Goal: Task Accomplishment & Management: Manage account settings

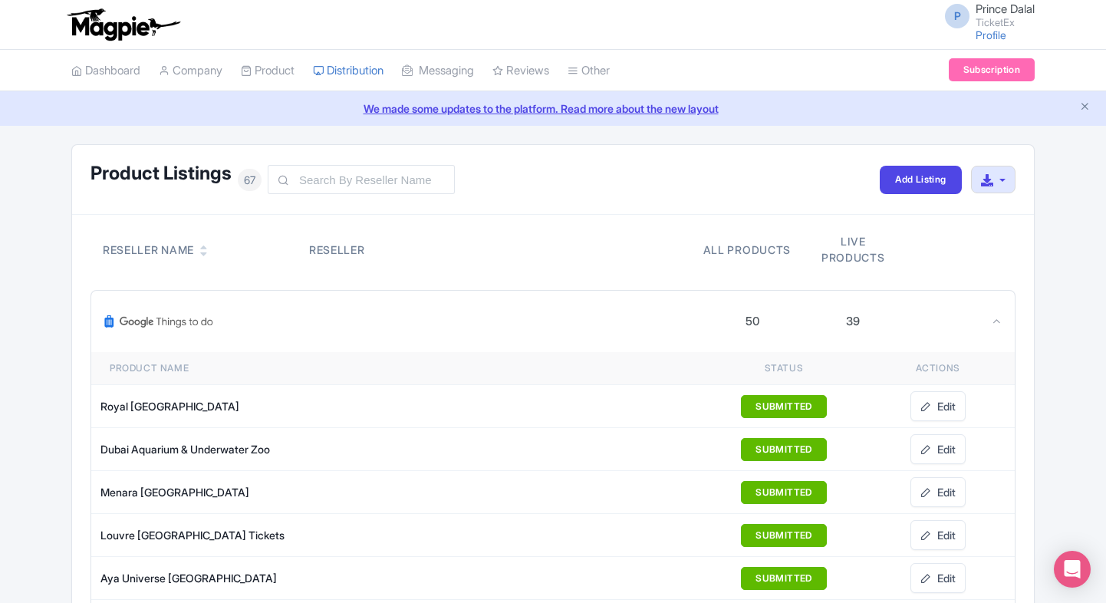
scroll to position [1933, 0]
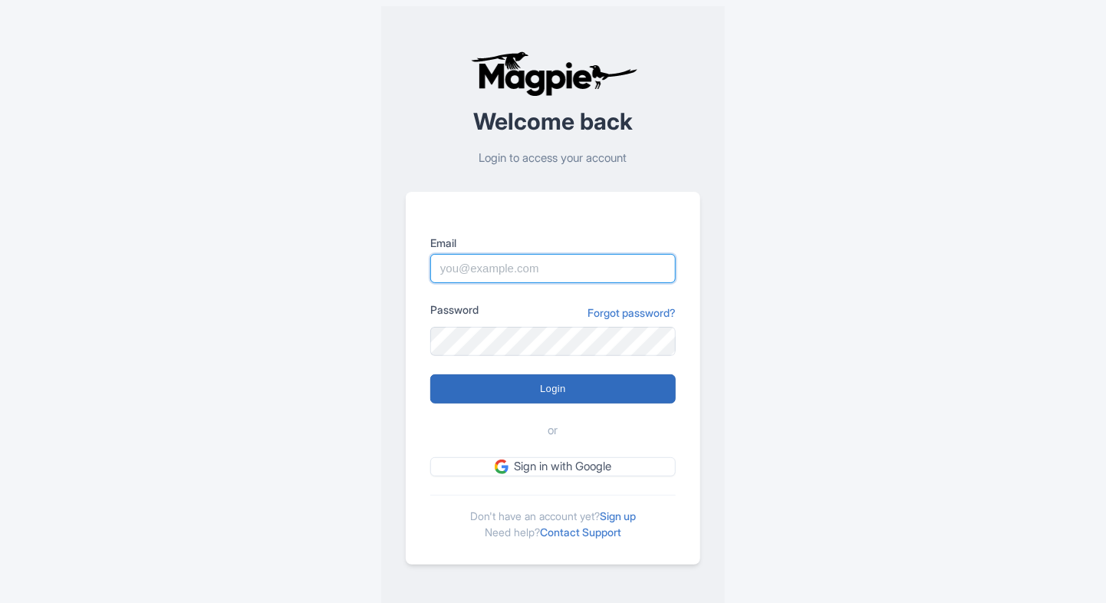
type input "Prince.dalal@ticketex.co"
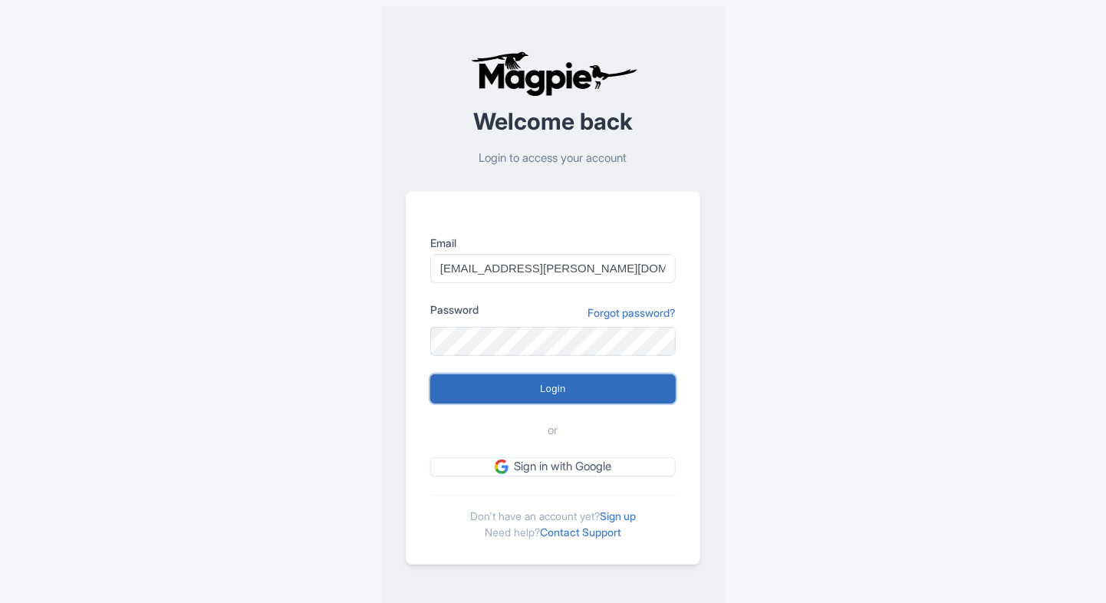
click at [511, 386] on input "Login" at bounding box center [552, 388] width 245 height 29
type input "Logging in..."
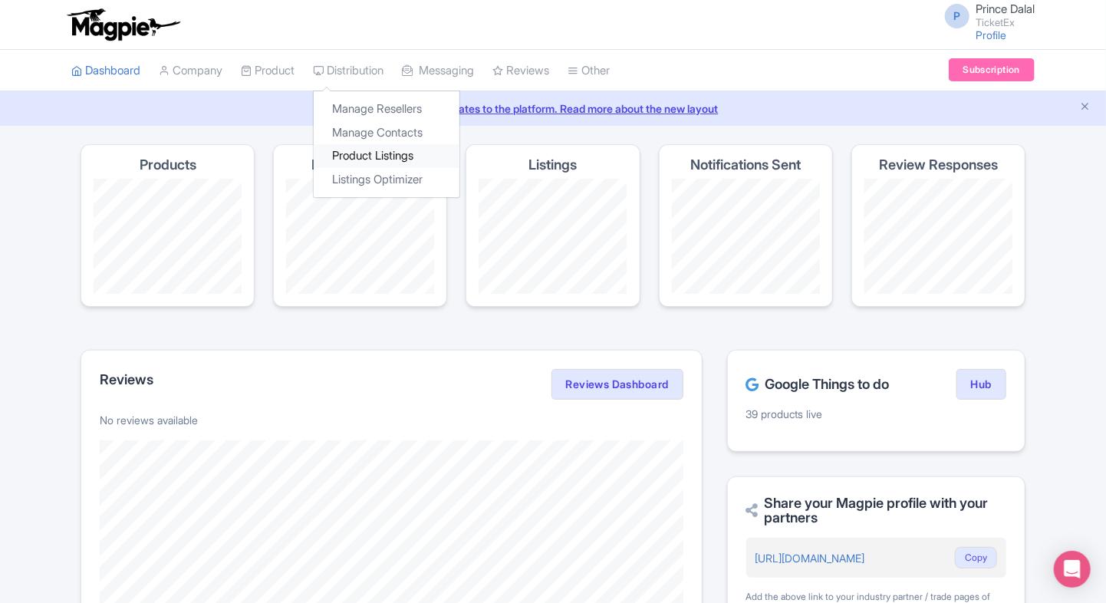
click at [371, 150] on link "Product Listings" at bounding box center [387, 156] width 146 height 24
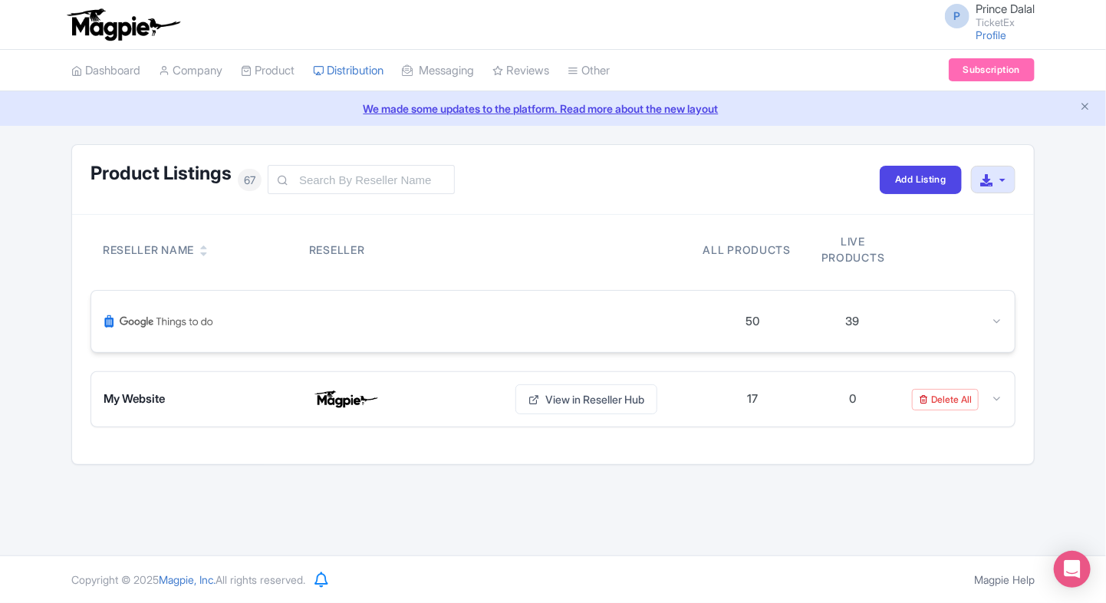
click at [991, 315] on icon at bounding box center [997, 321] width 12 height 12
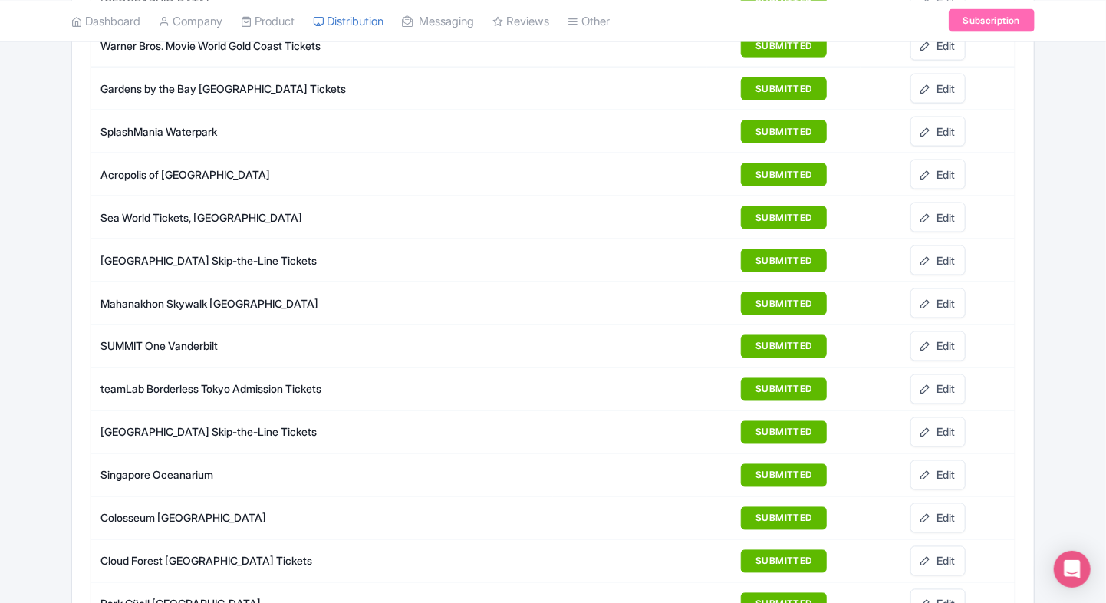
scroll to position [1049, 0]
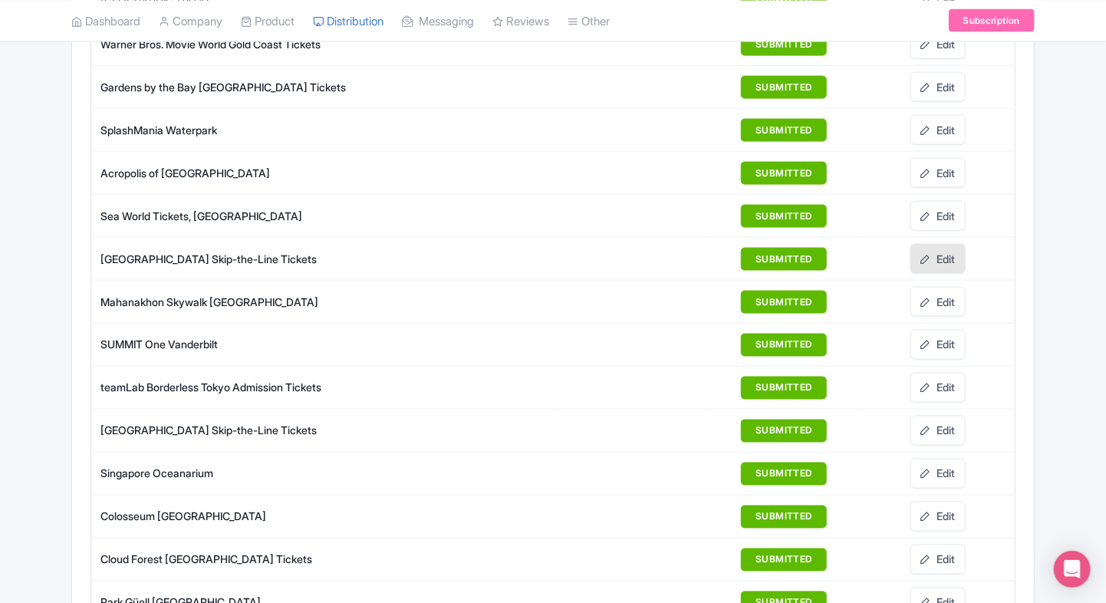
drag, startPoint x: 935, startPoint y: 250, endPoint x: 38, endPoint y: 247, distance: 897.1
click at [935, 250] on link "Edit" at bounding box center [937, 259] width 55 height 30
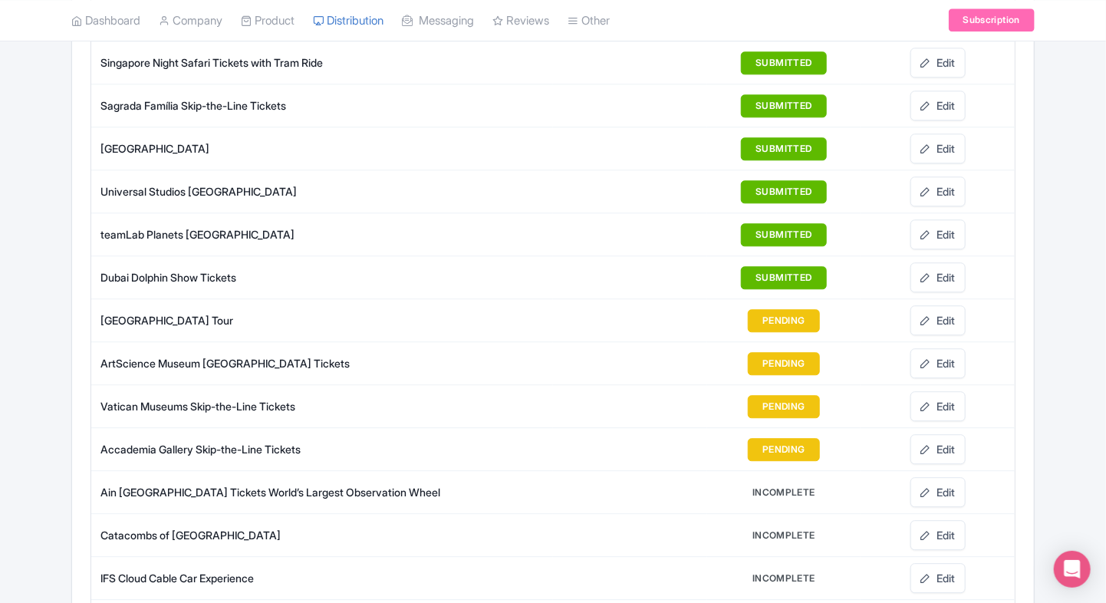
scroll to position [1774, 0]
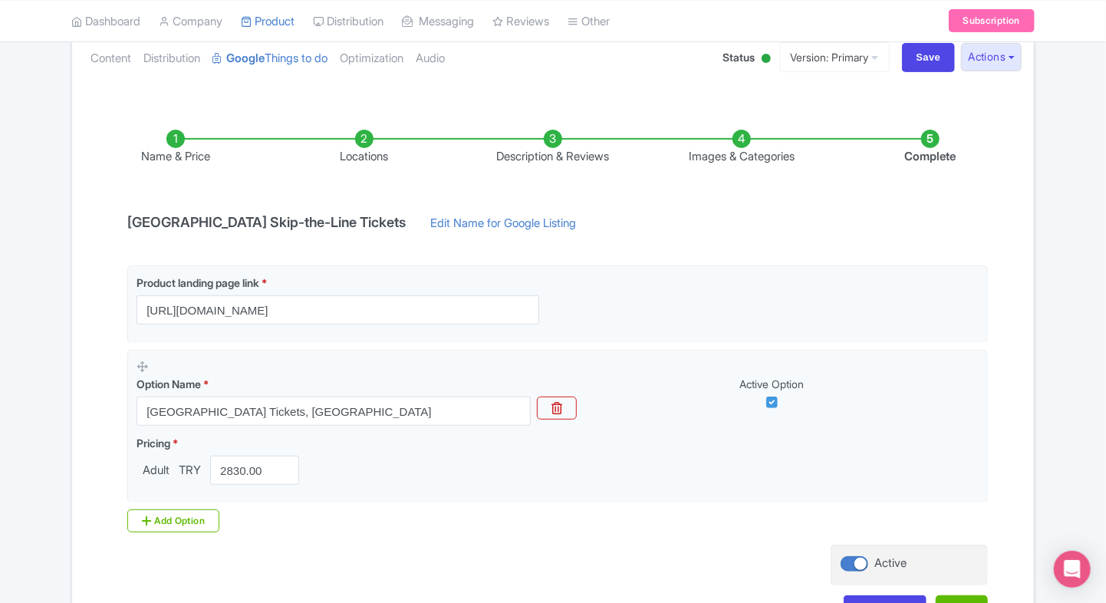
scroll to position [180, 0]
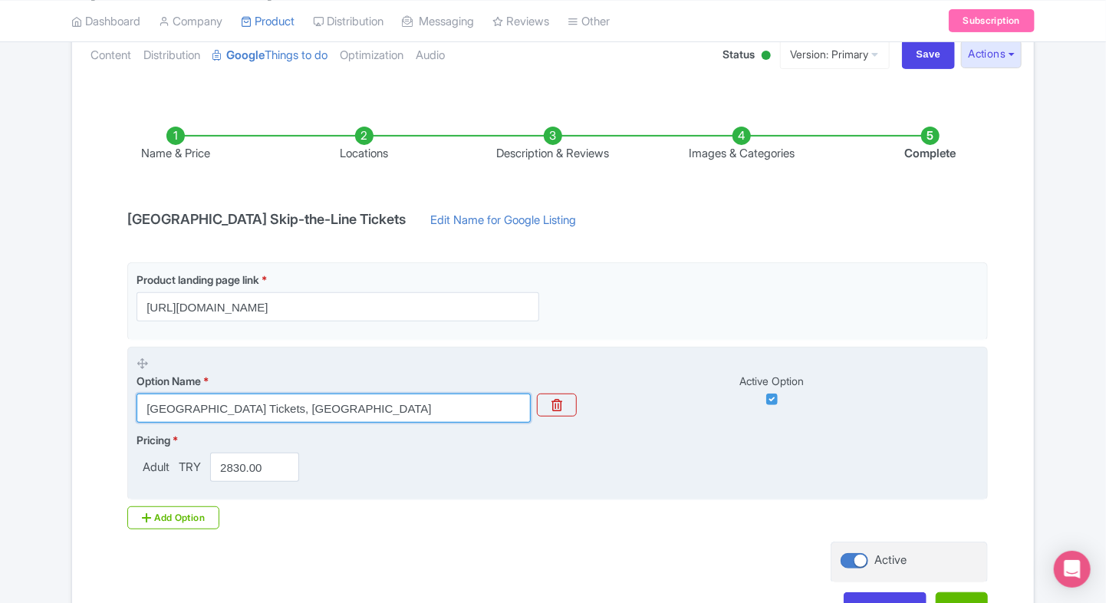
click at [337, 405] on input "[GEOGRAPHIC_DATA] Tickets, [GEOGRAPHIC_DATA]" at bounding box center [333, 407] width 394 height 29
paste input "- Admission with Access to the Harem Section"
type input "[GEOGRAPHIC_DATA] - Admission with Access to the Harem Section"
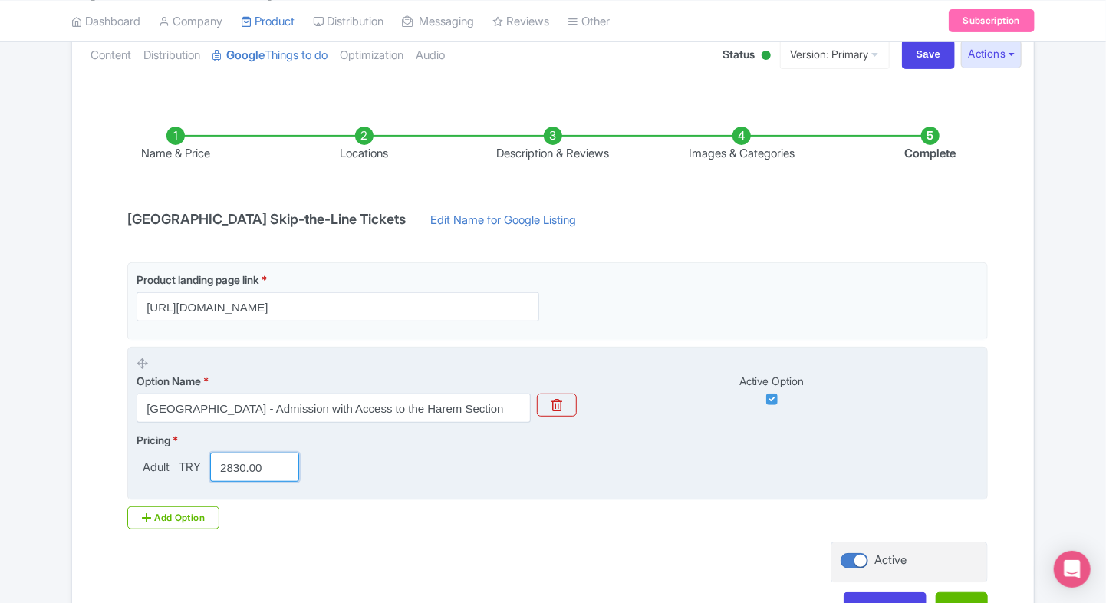
click at [266, 461] on input "2830.00" at bounding box center [254, 466] width 89 height 29
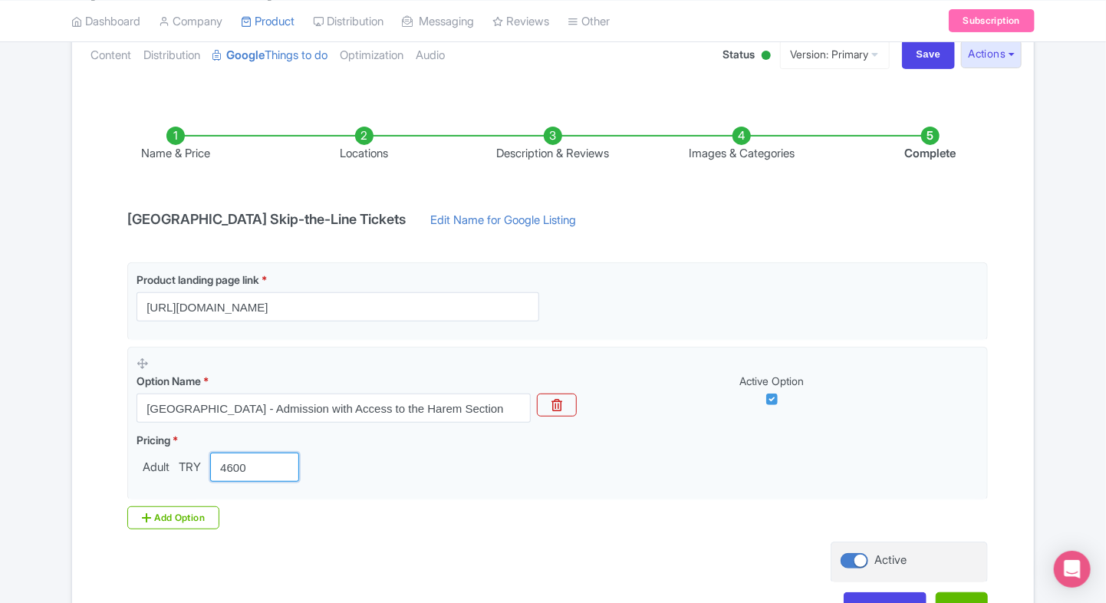
type input "4600"
click at [83, 449] on div "Name & Price Locations Description & Reviews Images & Categories Complete Dolma…" at bounding box center [552, 366] width 943 height 541
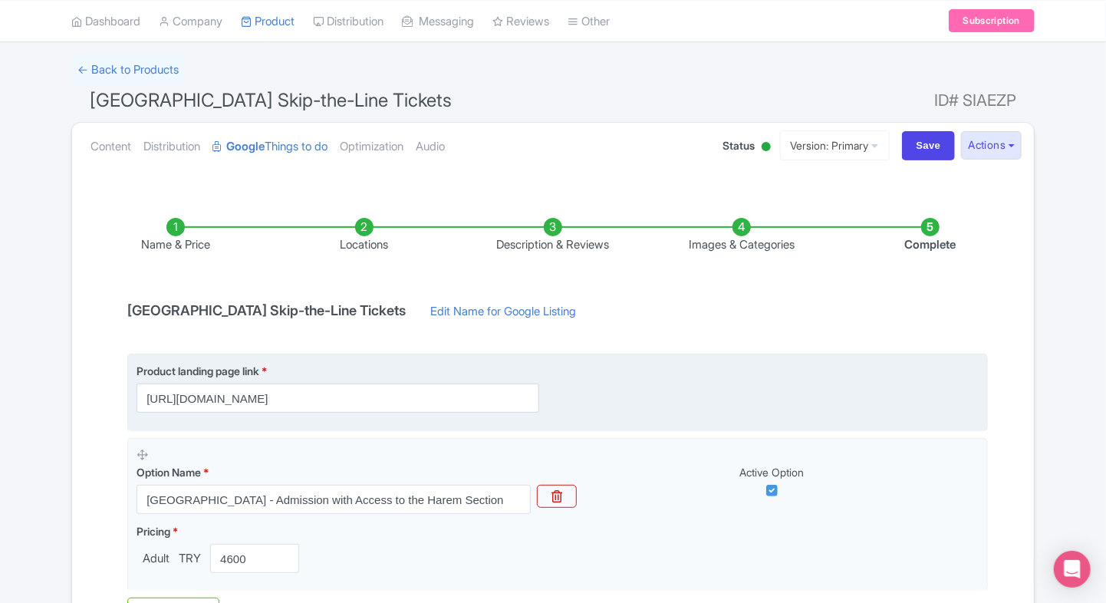
scroll to position [85, 0]
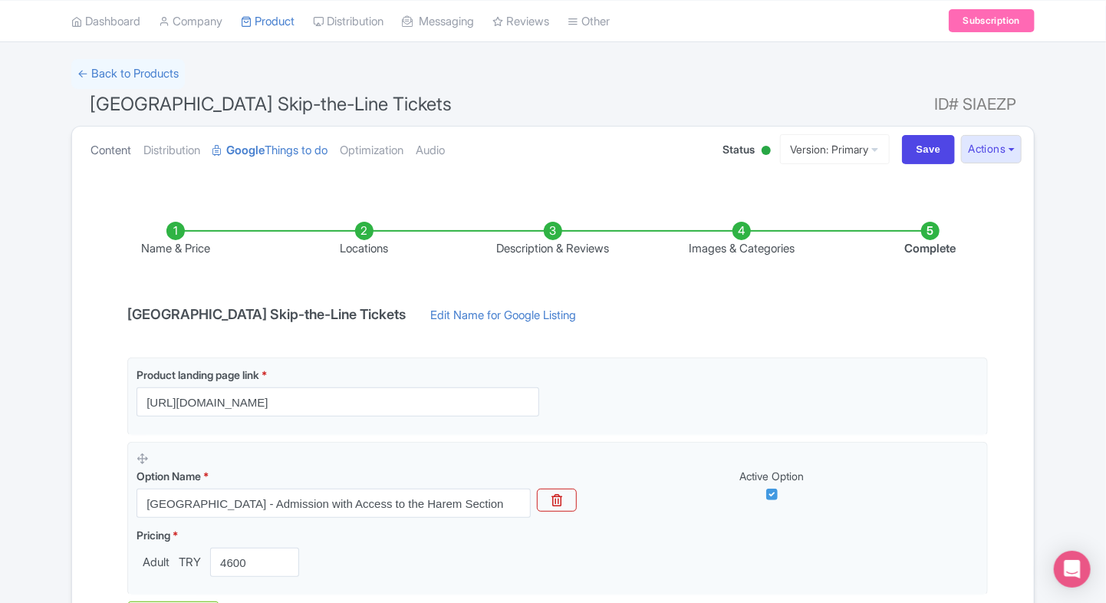
click at [96, 151] on link "Content" at bounding box center [110, 151] width 41 height 48
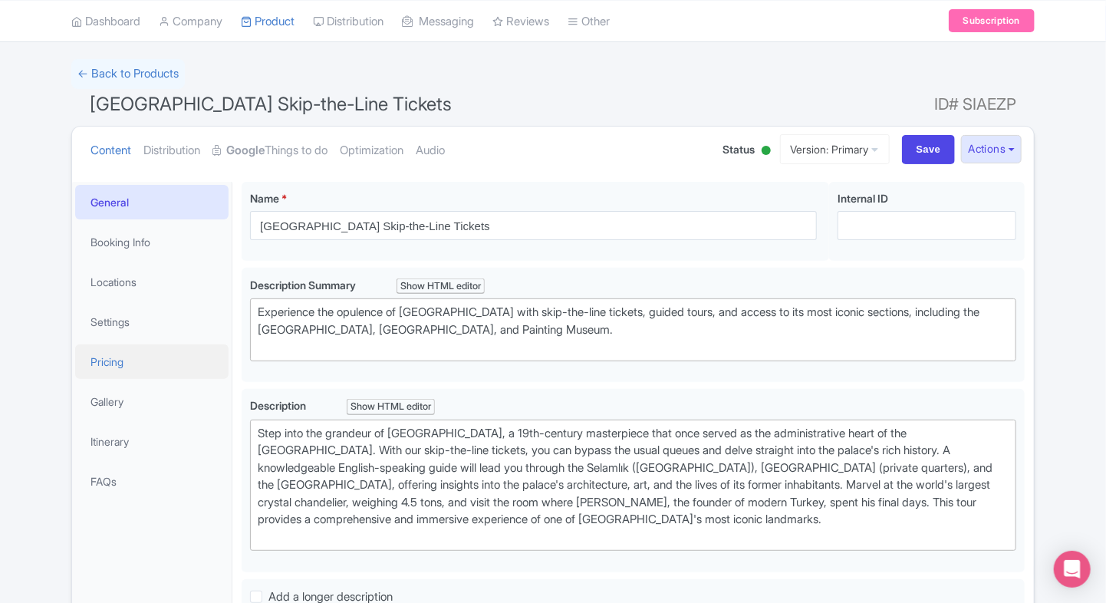
click at [135, 367] on link "Pricing" at bounding box center [151, 361] width 153 height 35
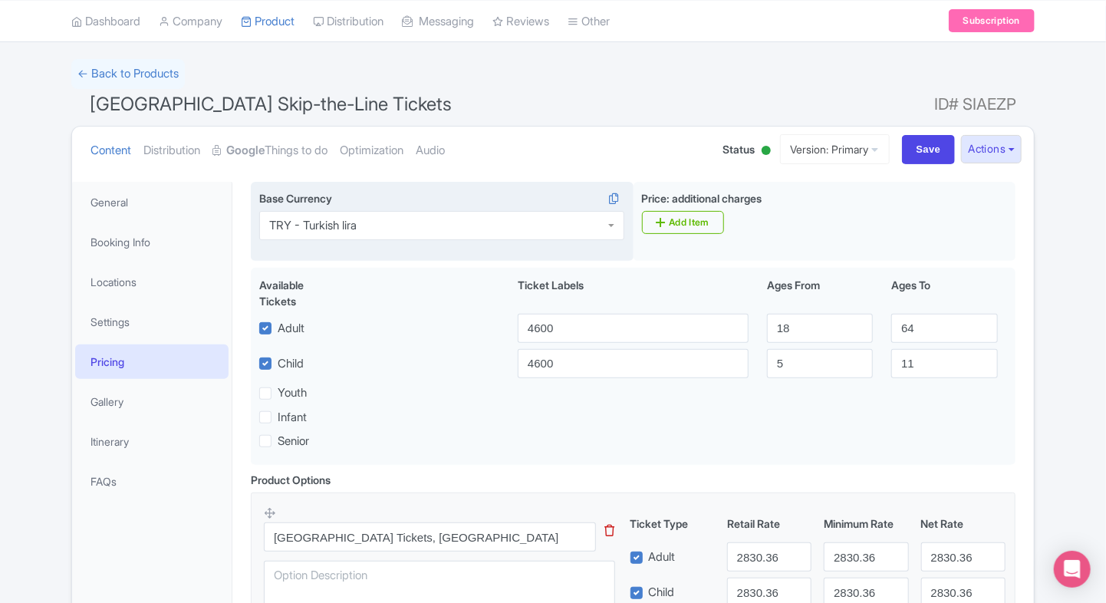
click at [334, 234] on div "TRY - Turkish lira" at bounding box center [441, 225] width 365 height 29
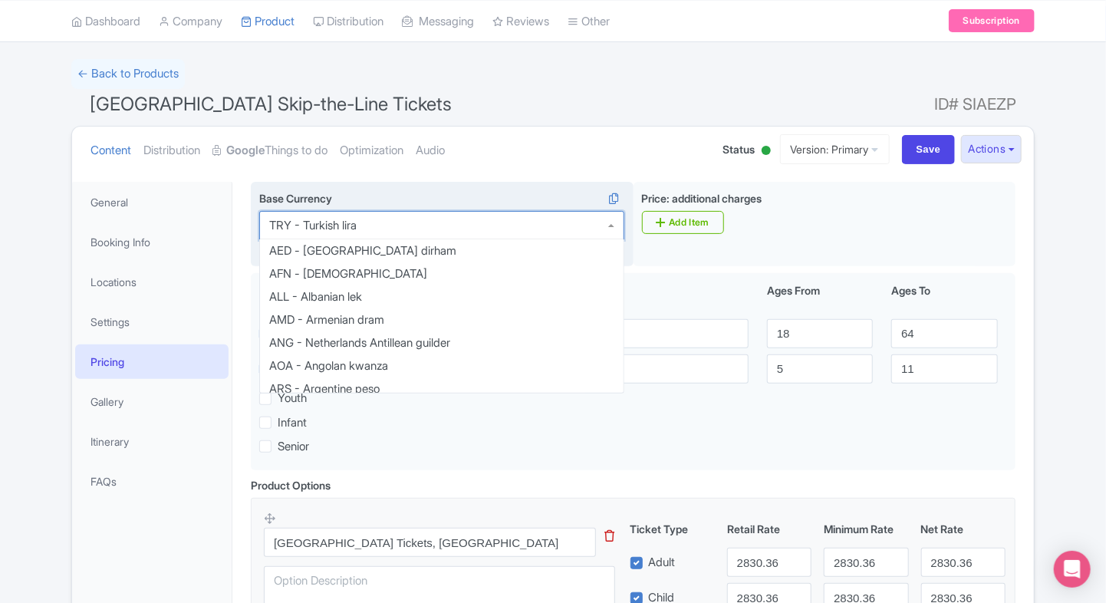
scroll to position [3067, 0]
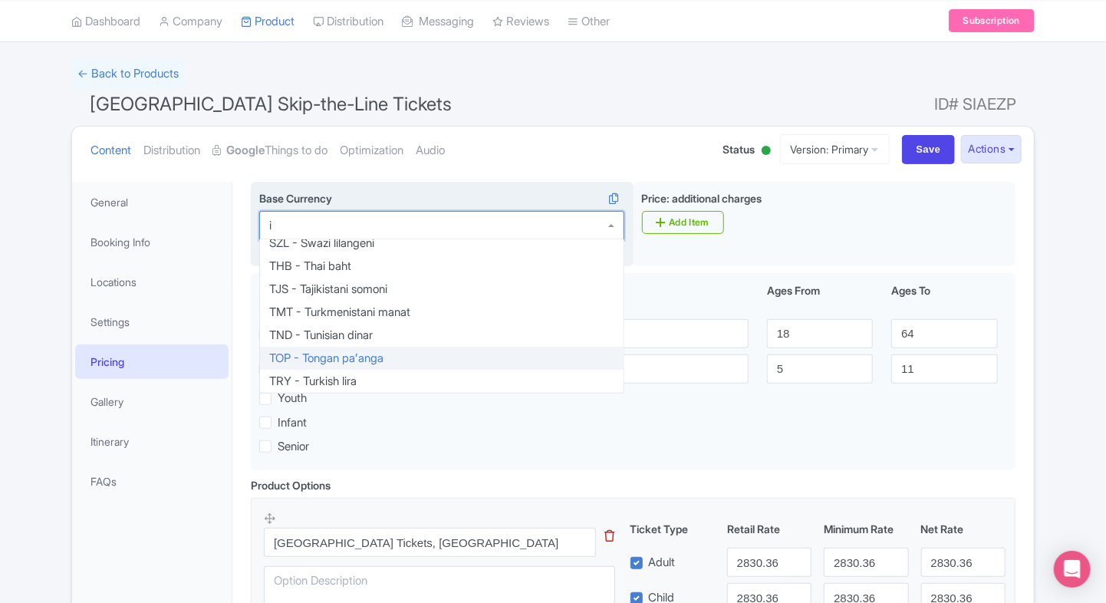
type input "inr"
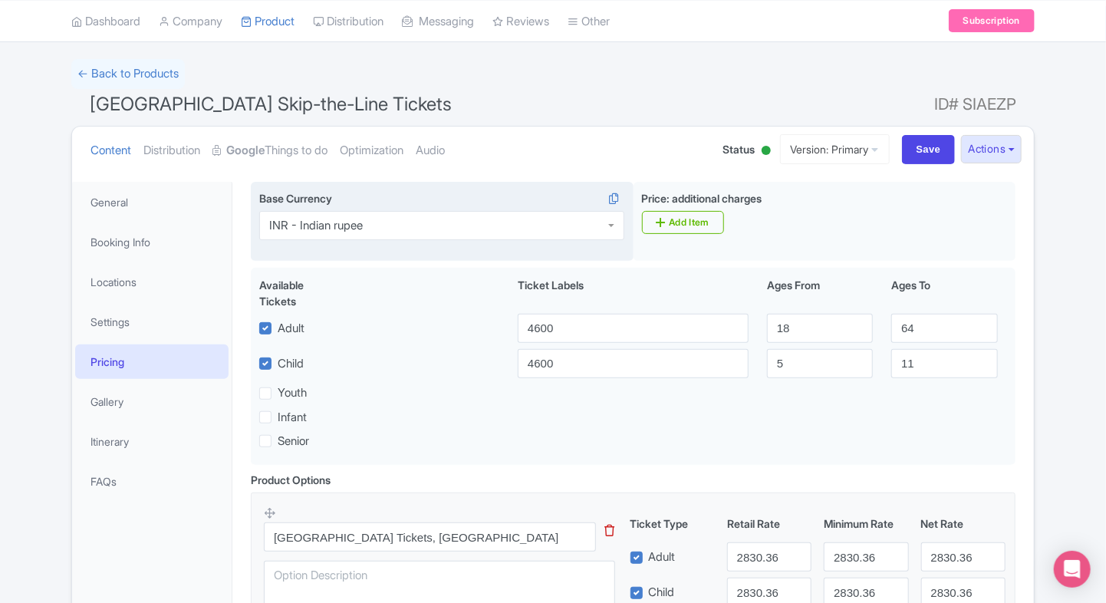
scroll to position [0, 0]
click at [921, 154] on input "Save" at bounding box center [929, 149] width 54 height 29
type input "Saving..."
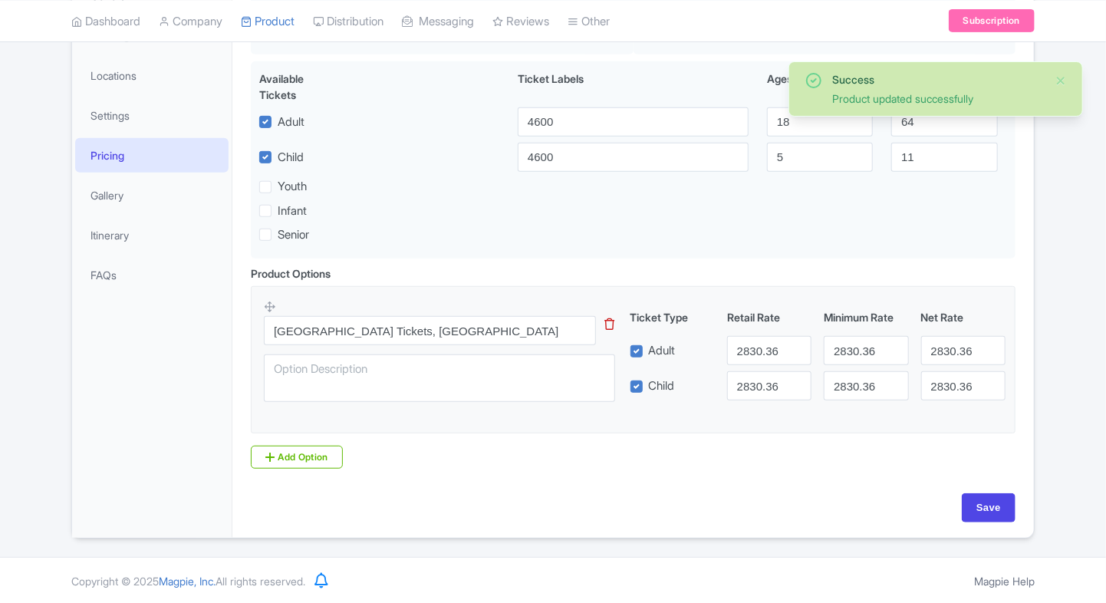
scroll to position [291, 0]
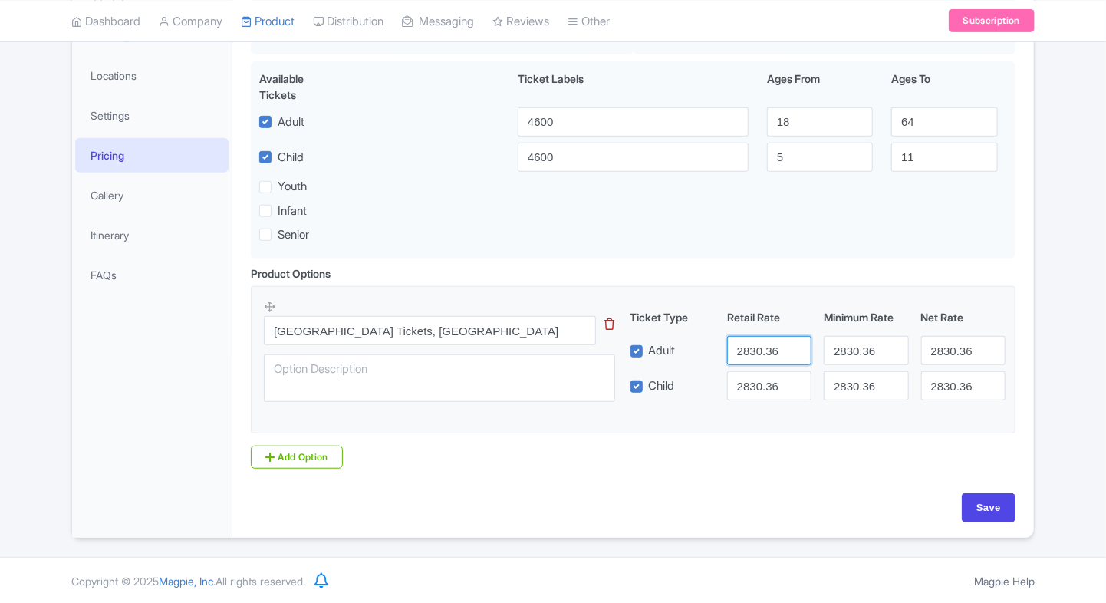
click at [767, 353] on input "2830.36" at bounding box center [769, 350] width 84 height 29
type input "4600"
click at [761, 376] on input "2830.36" at bounding box center [769, 385] width 84 height 29
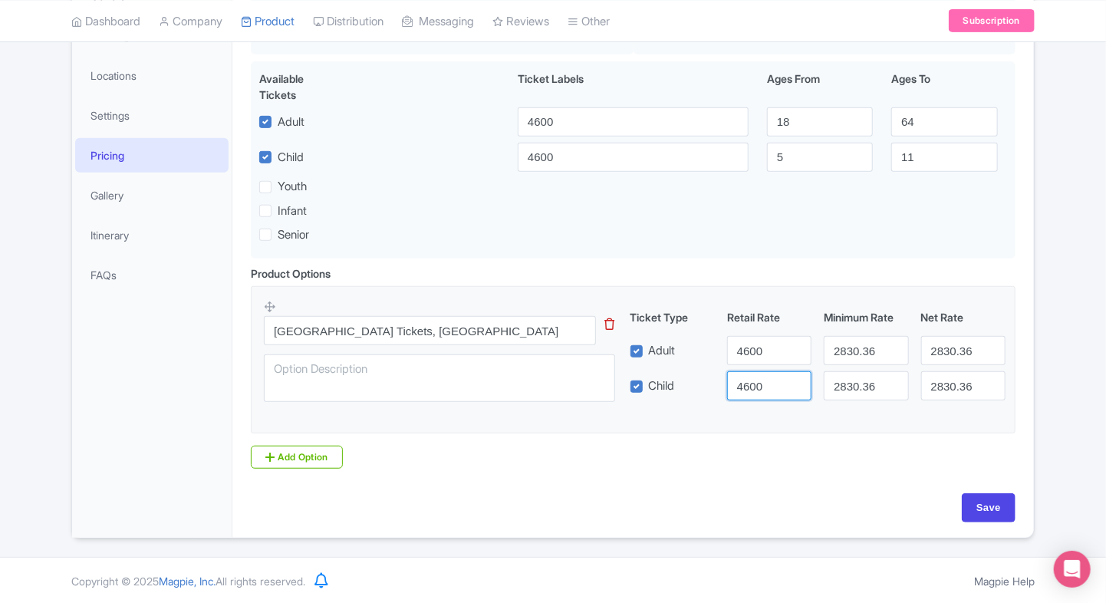
type input "4600"
click at [965, 342] on input "2830.36" at bounding box center [963, 350] width 84 height 29
type input "4600"
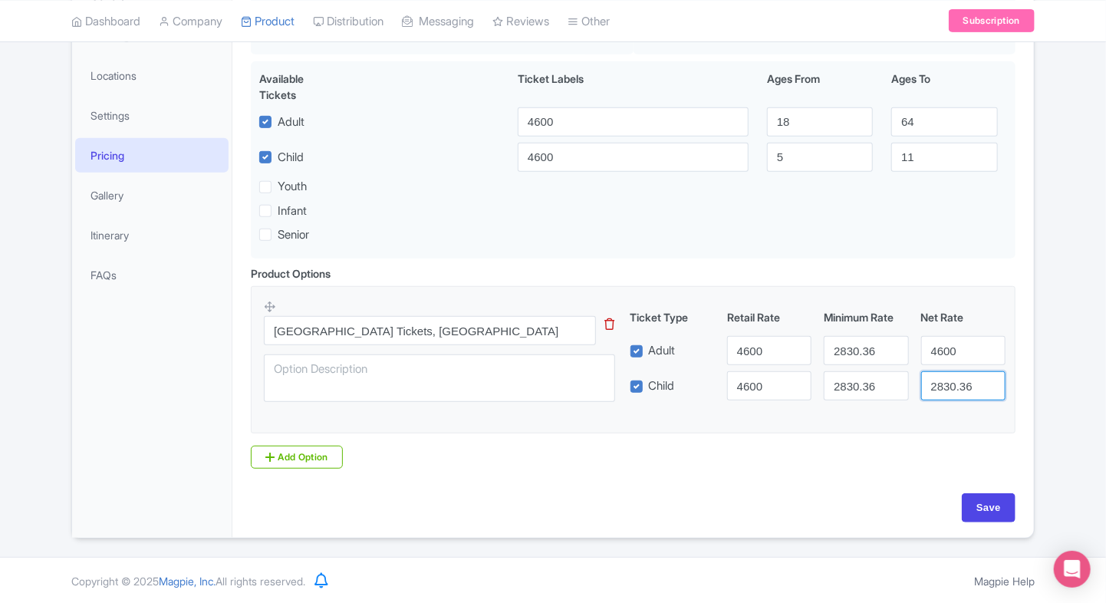
click at [945, 386] on input "2830.36" at bounding box center [963, 385] width 84 height 29
type input "4600"
click at [1025, 298] on div "Wear comfortable footwear suitable for walking, as the tour involves exploring …" at bounding box center [632, 251] width 801 height 571
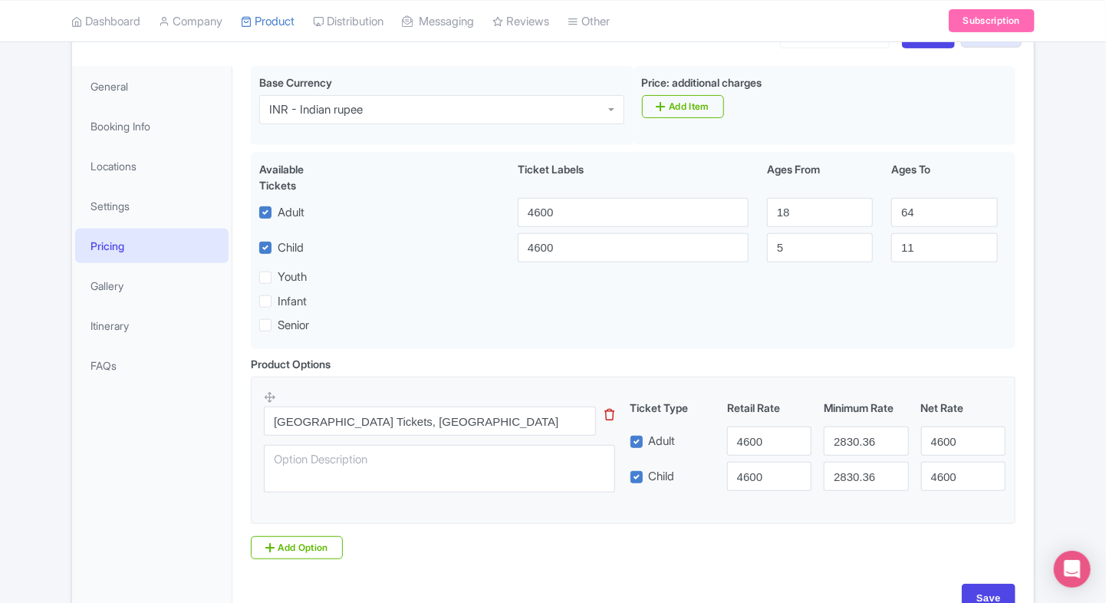
scroll to position [199, 0]
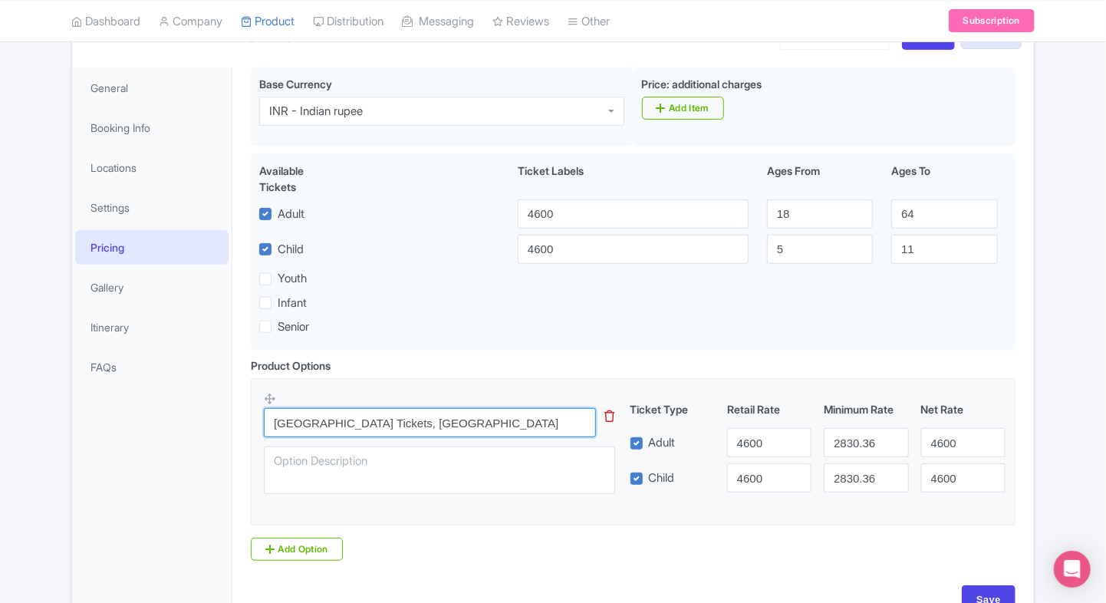
click at [473, 427] on input "Dolmabahce Palace Tickets, Istanbul" at bounding box center [430, 422] width 332 height 29
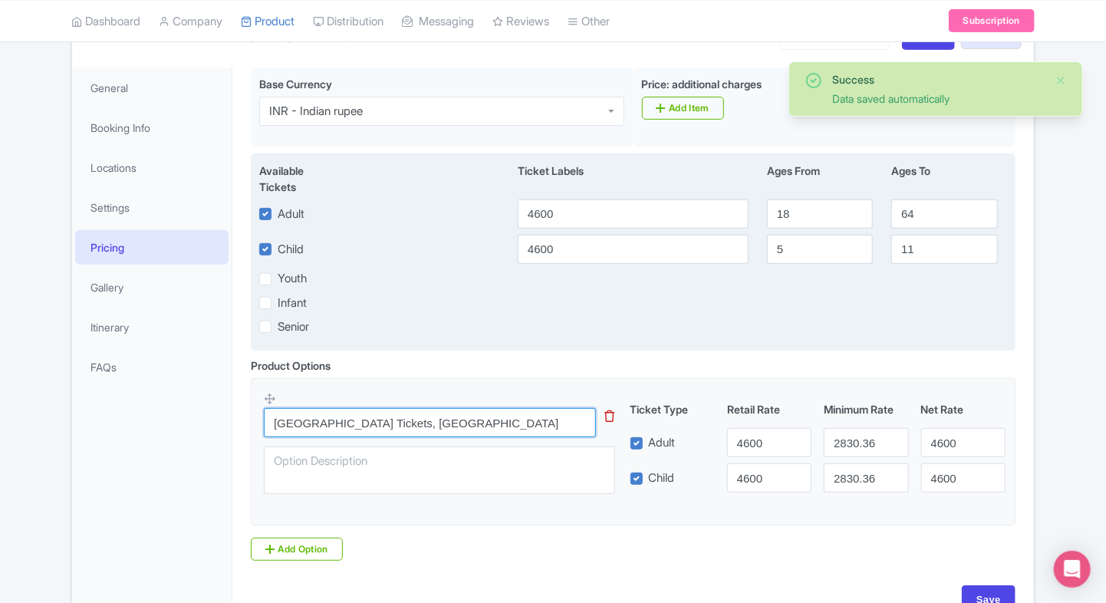
scroll to position [0, 0]
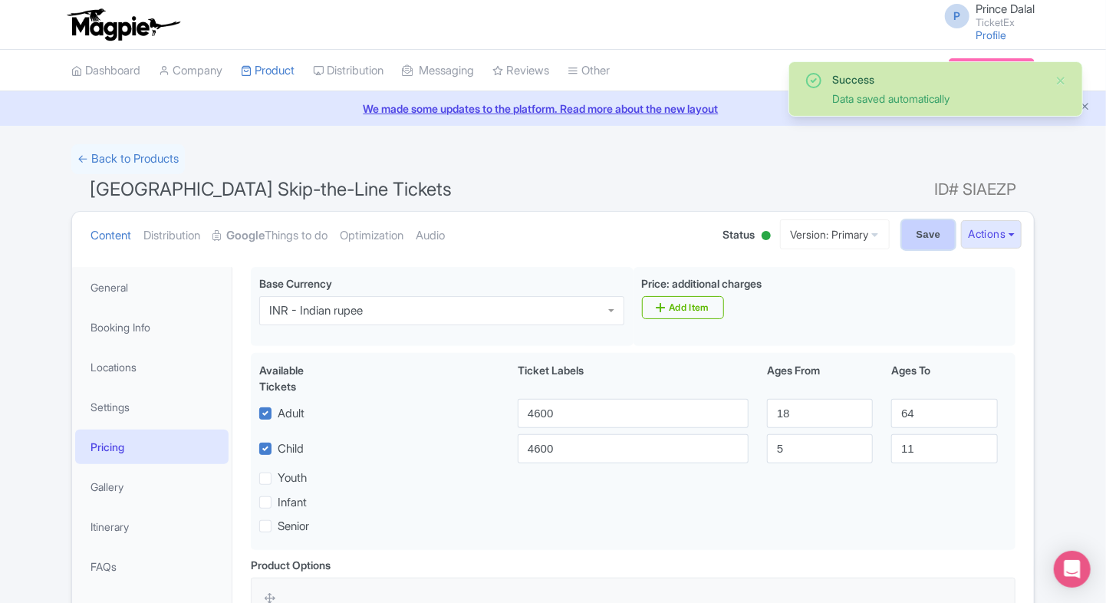
click at [904, 228] on input "Save" at bounding box center [929, 234] width 54 height 29
type input "Saving..."
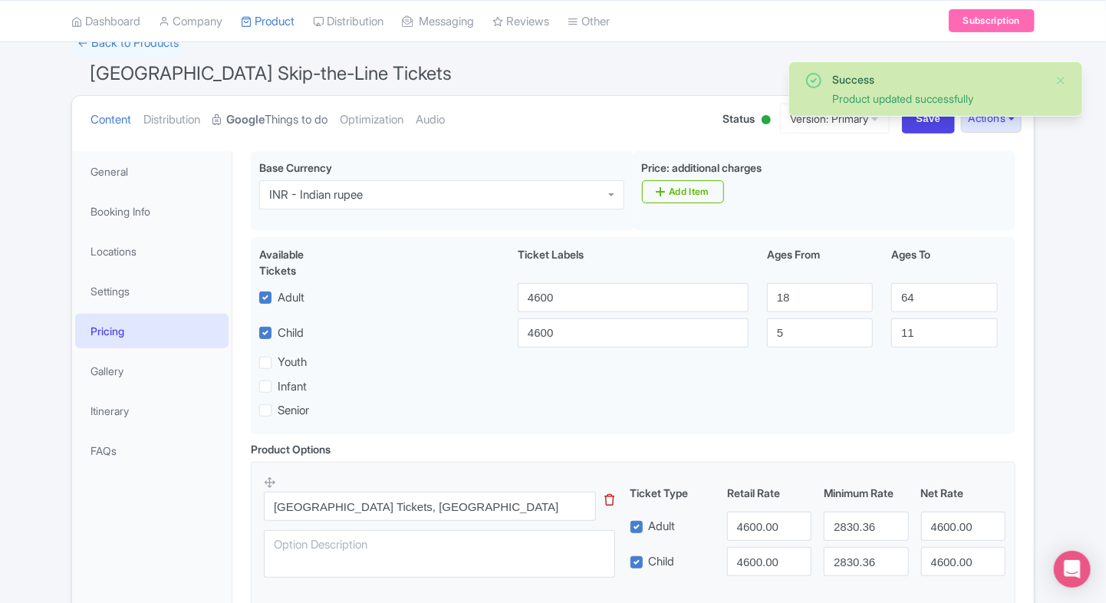
click at [272, 106] on link "Google Things to do" at bounding box center [269, 120] width 115 height 48
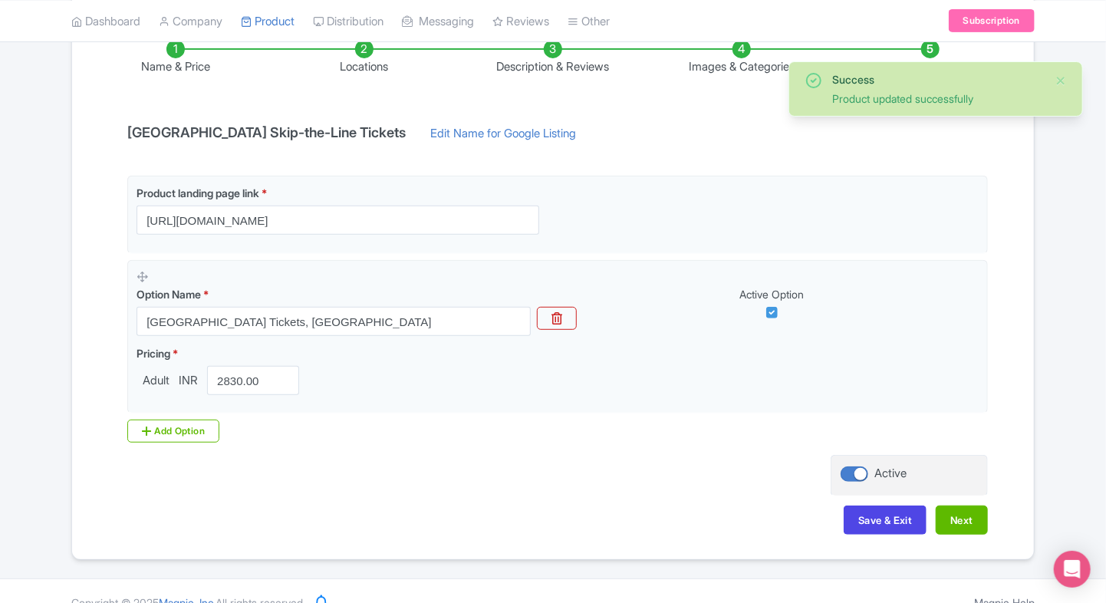
scroll to position [288, 0]
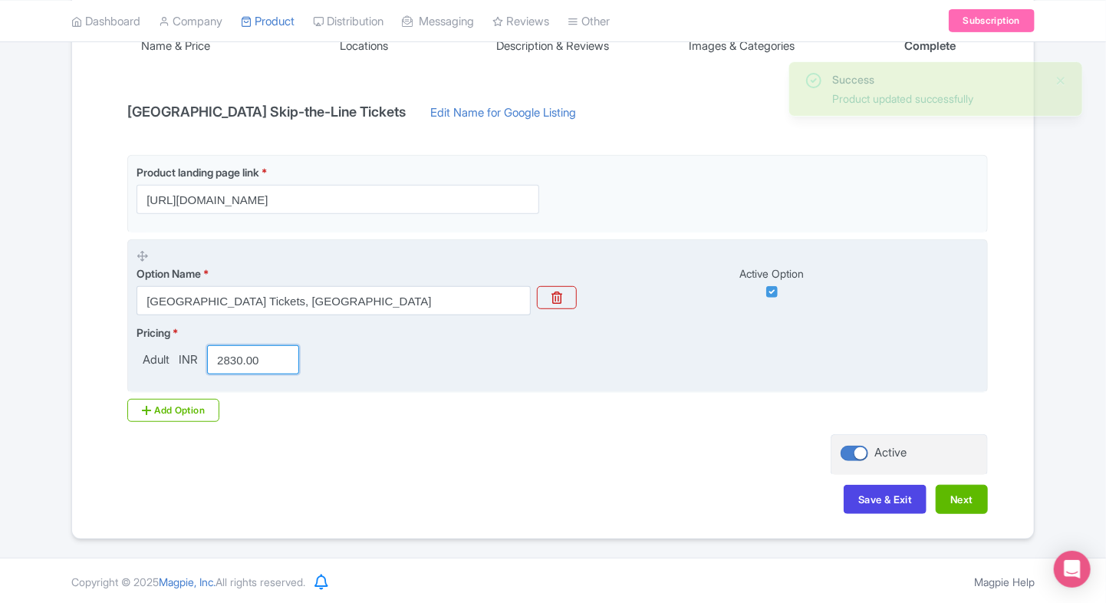
click at [242, 357] on input "2830.00" at bounding box center [253, 359] width 92 height 29
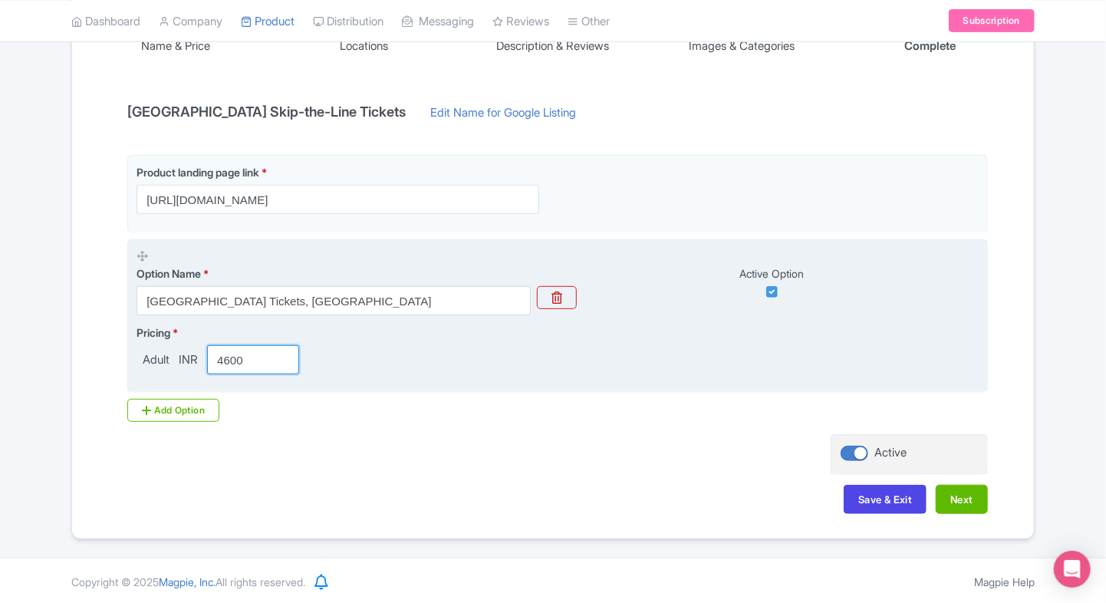
type input "4600"
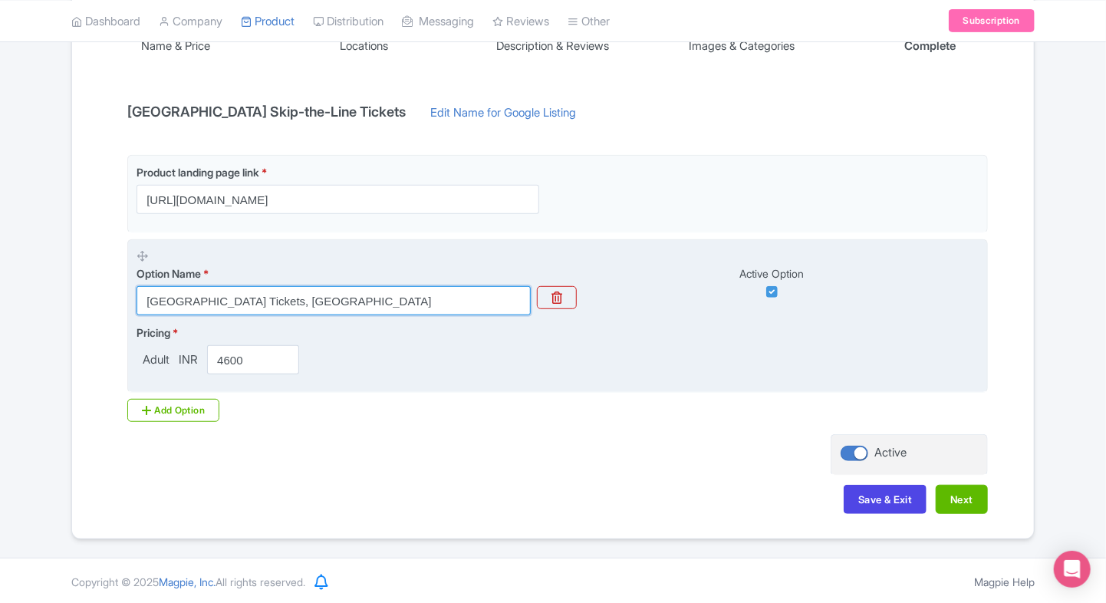
click at [356, 307] on input "Dolmabahce Palace Tickets, Istanbul" at bounding box center [333, 300] width 394 height 29
paste input "- Admission with Access to the Harem Section"
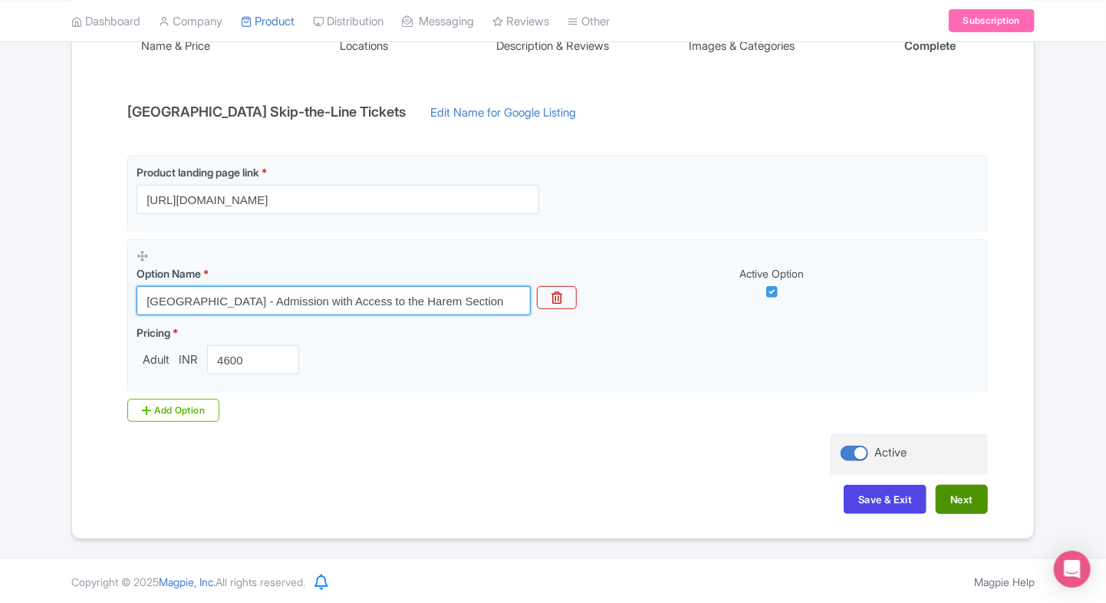
type input "Dolmabahce Palace - Admission with Access to the Harem Section"
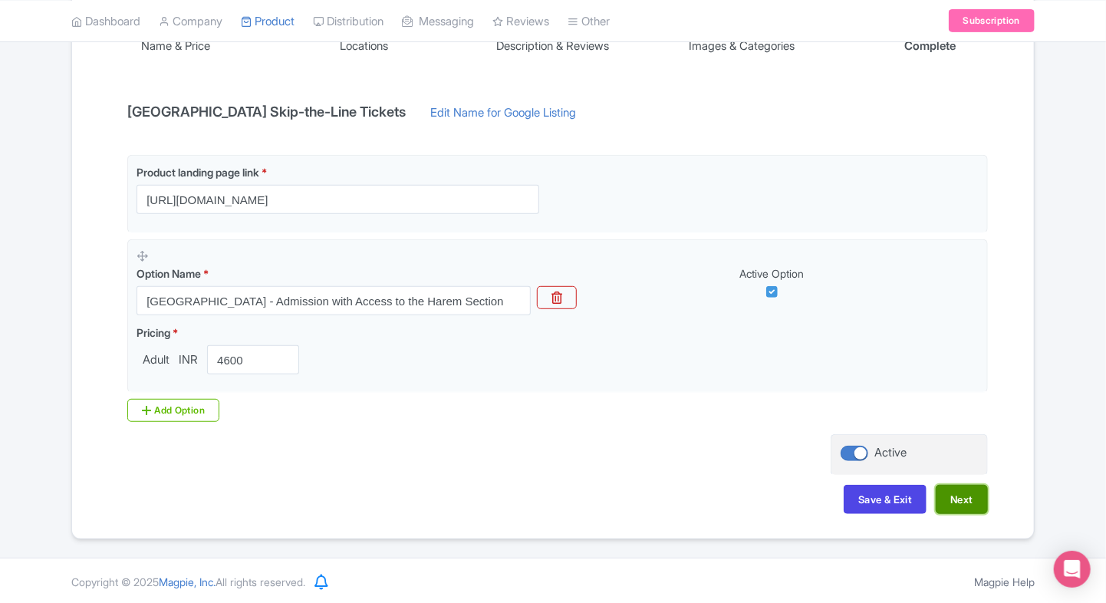
click at [944, 489] on button "Next" at bounding box center [961, 499] width 52 height 29
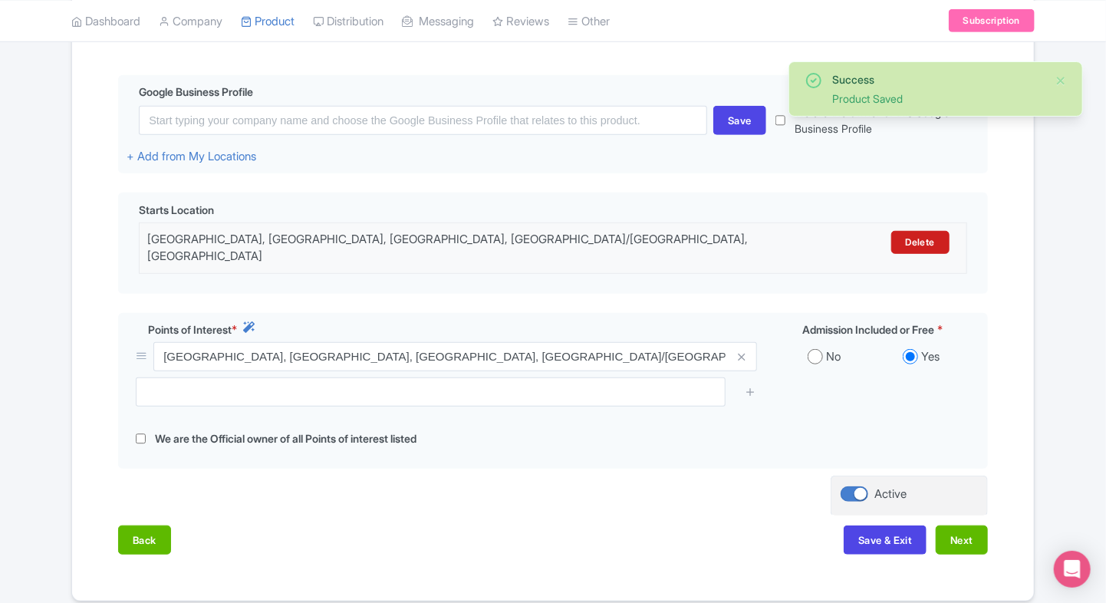
scroll to position [350, 0]
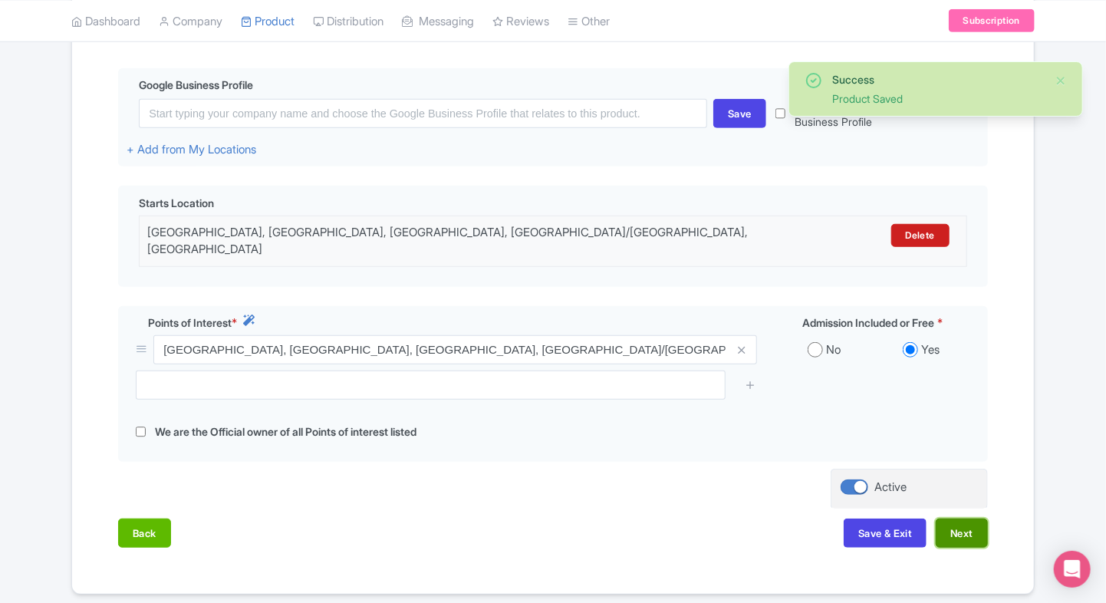
click at [955, 518] on button "Next" at bounding box center [961, 532] width 52 height 29
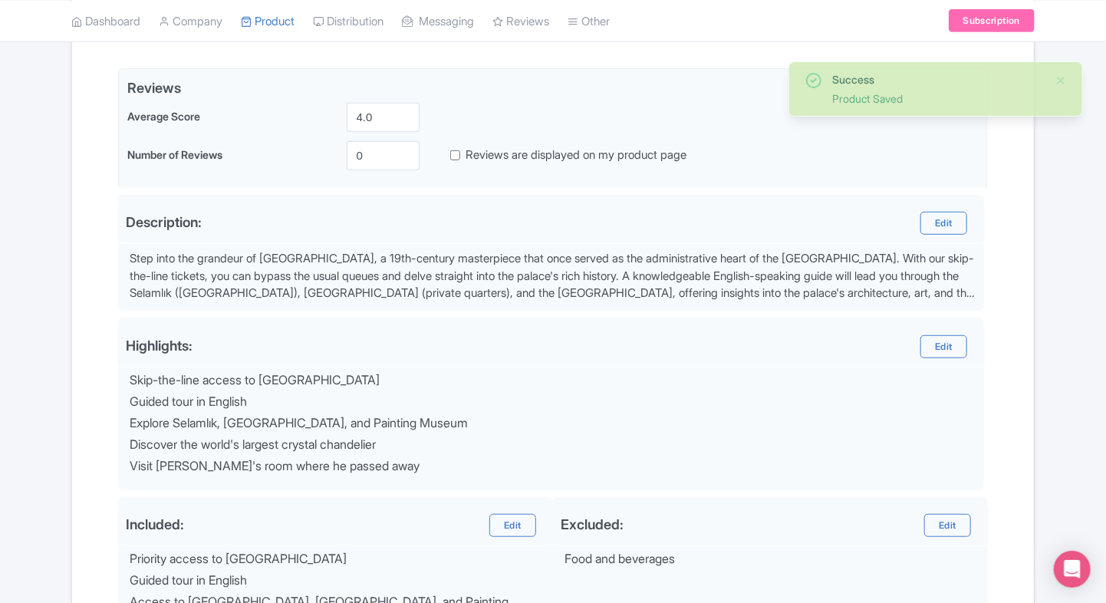
scroll to position [547, 0]
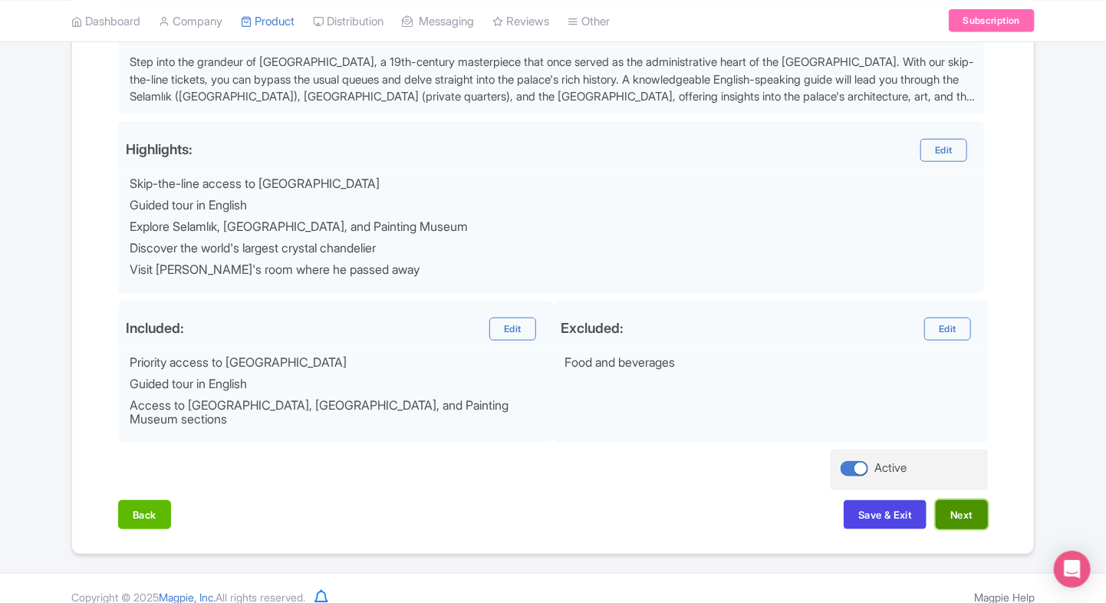
click at [958, 508] on button "Next" at bounding box center [961, 514] width 52 height 29
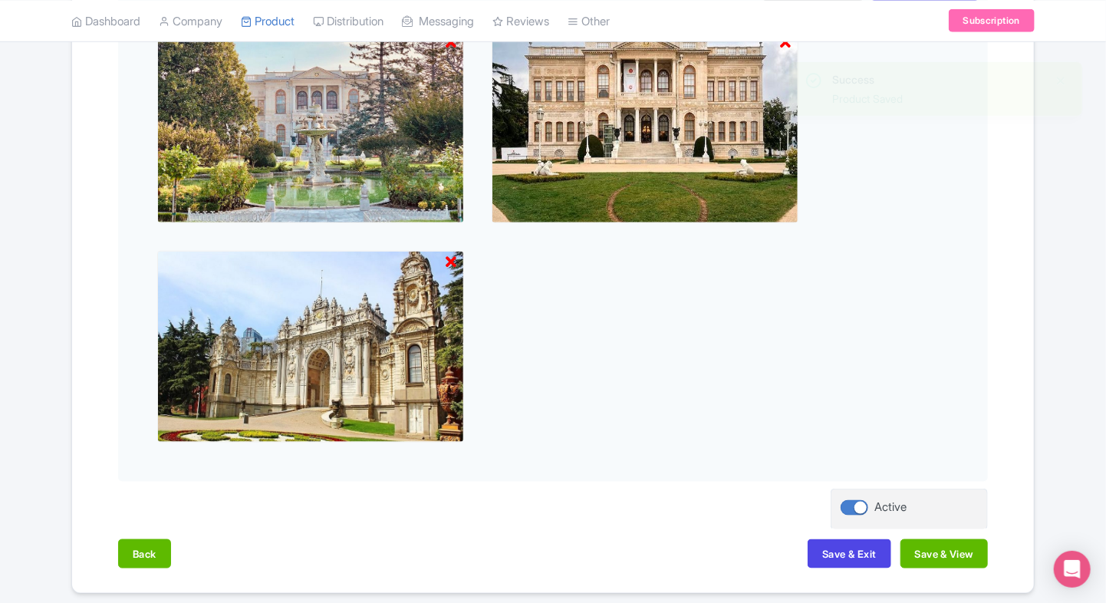
scroll to position [722, 0]
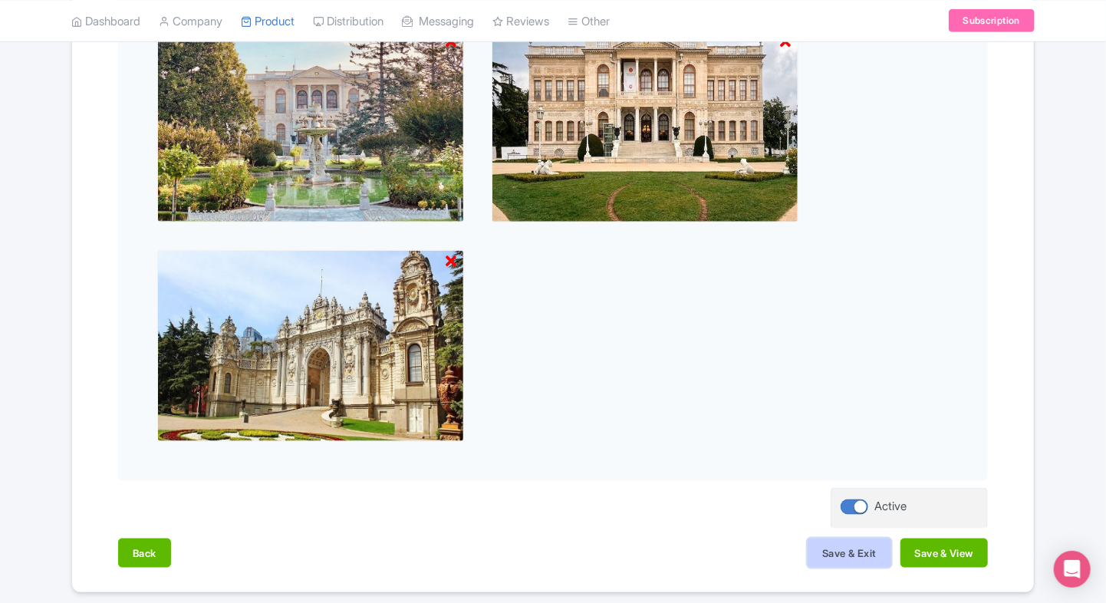
click at [850, 547] on button "Save & Exit" at bounding box center [848, 552] width 83 height 29
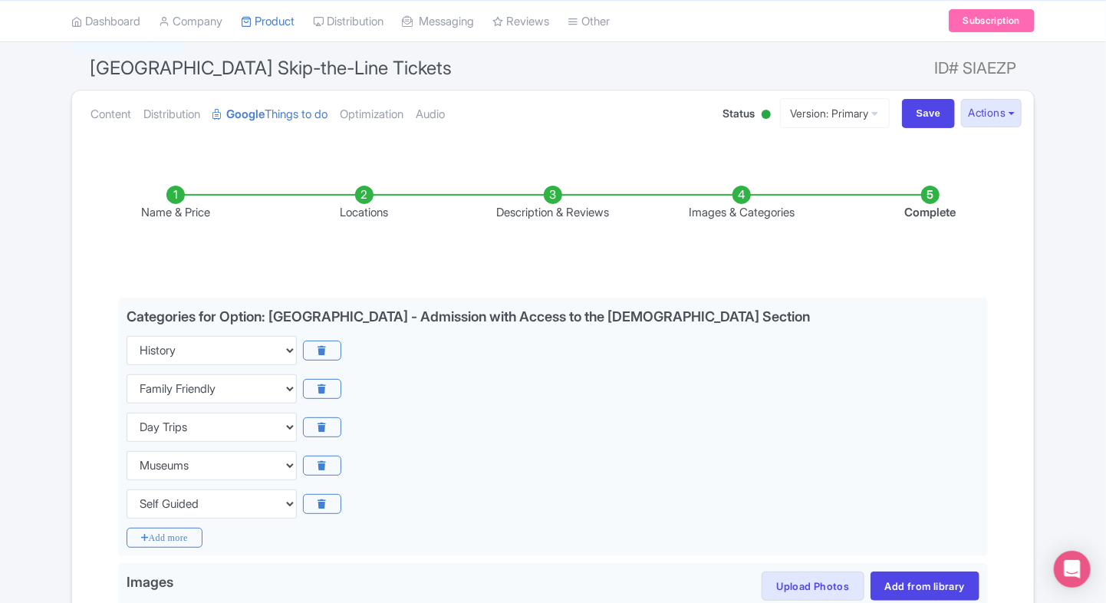
scroll to position [118, 0]
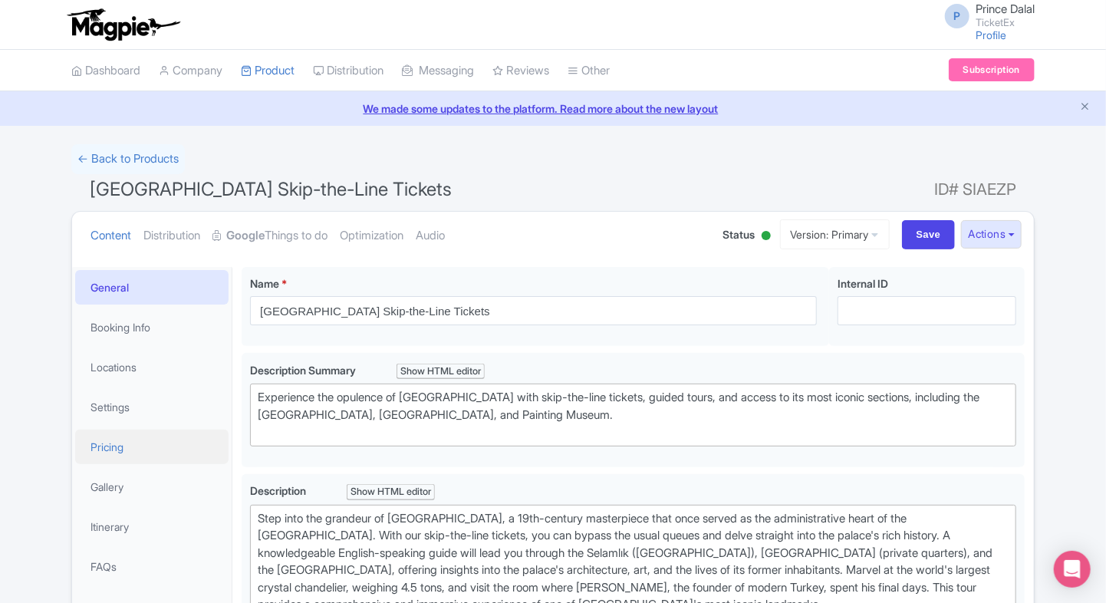
click at [103, 446] on link "Pricing" at bounding box center [151, 446] width 153 height 35
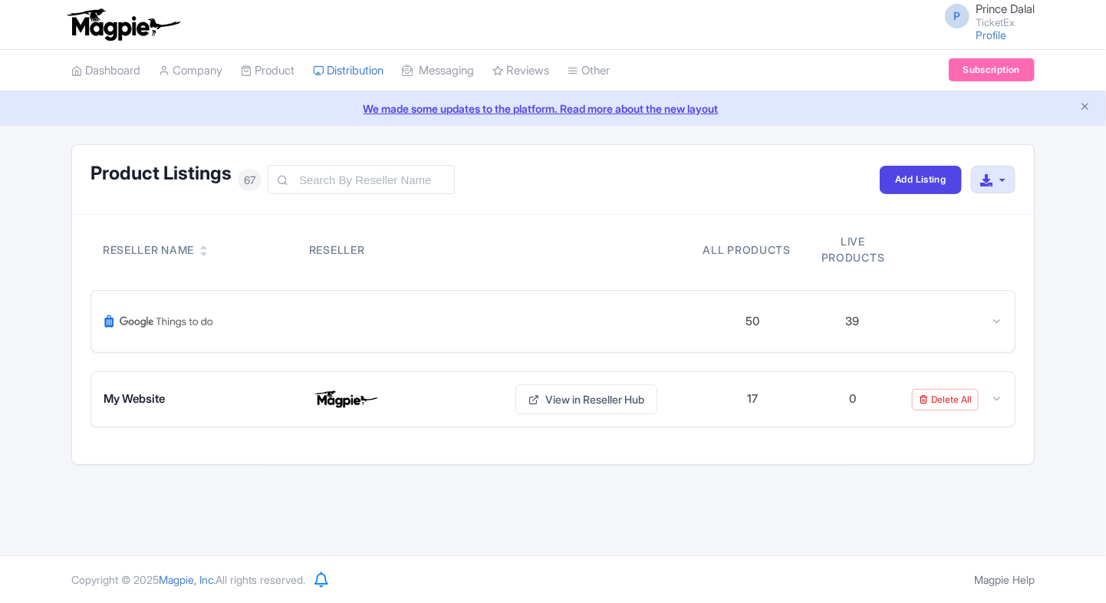
click at [248, 182] on span "67" at bounding box center [250, 180] width 24 height 22
drag, startPoint x: 248, startPoint y: 182, endPoint x: 268, endPoint y: 196, distance: 24.7
click at [268, 196] on div "Product Listings 67 Add Listing Download All Listings" at bounding box center [553, 180] width 962 height 70
click at [1000, 393] on icon at bounding box center [997, 399] width 12 height 12
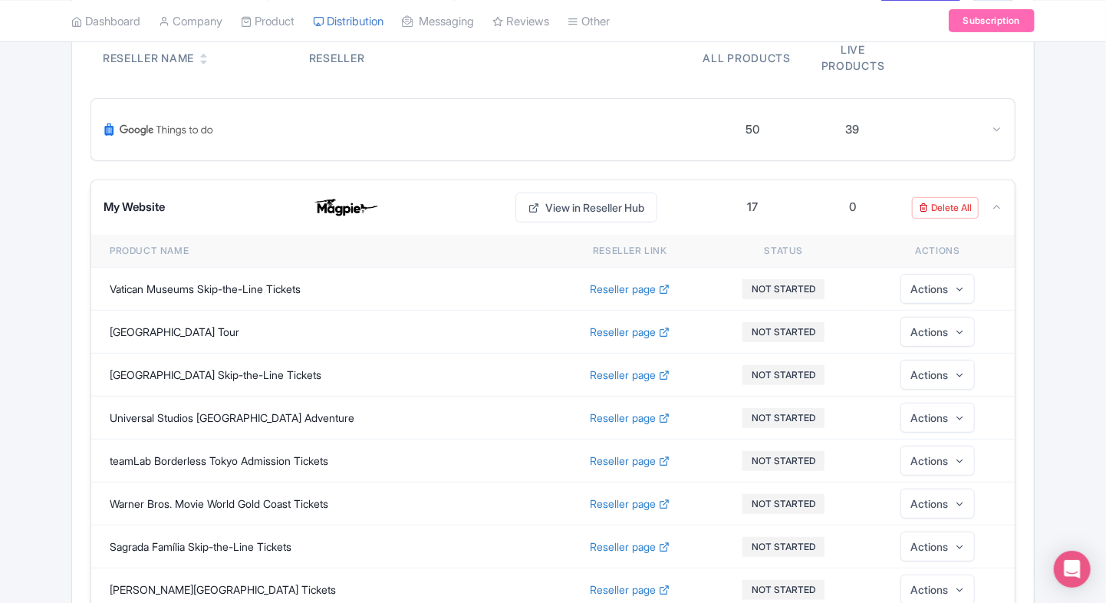
scroll to position [131, 0]
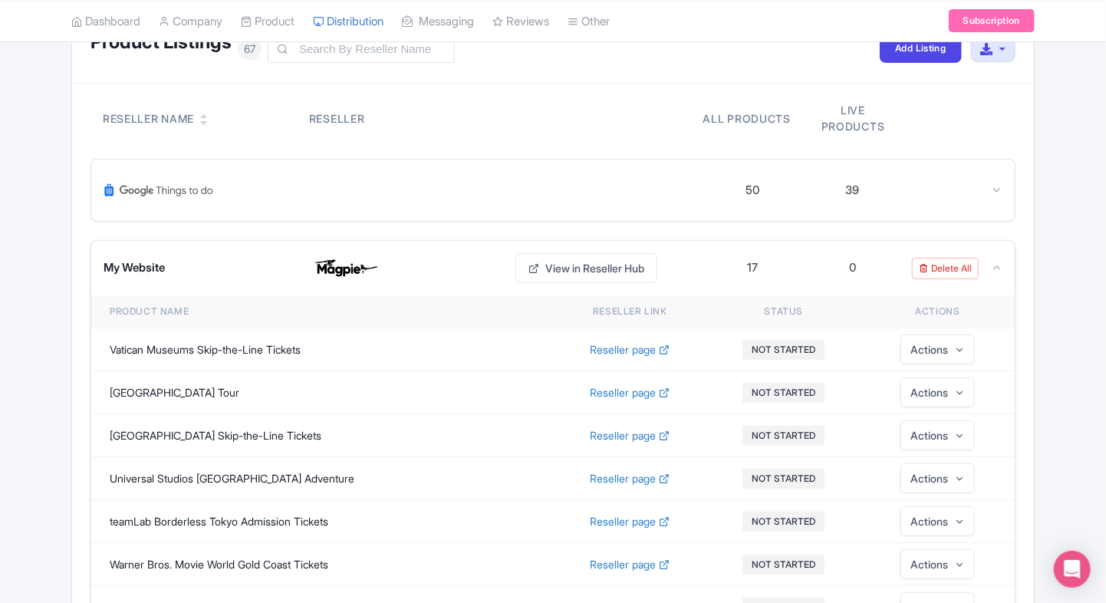
click at [998, 275] on div at bounding box center [997, 268] width 12 height 18
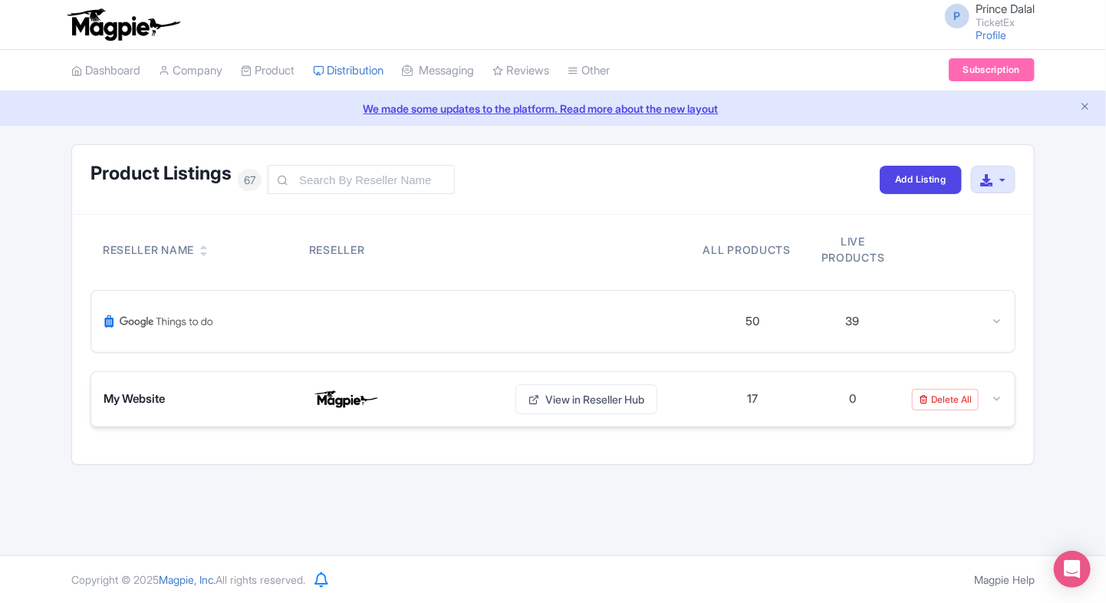
scroll to position [0, 0]
click at [995, 321] on icon at bounding box center [997, 321] width 12 height 12
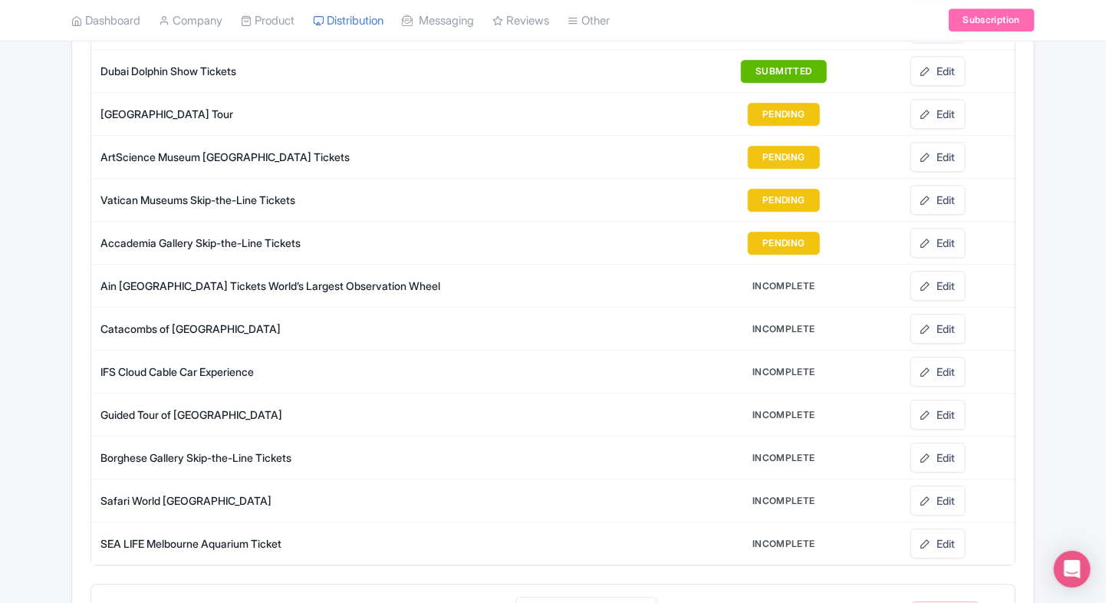
scroll to position [1970, 0]
